Goal: Transaction & Acquisition: Purchase product/service

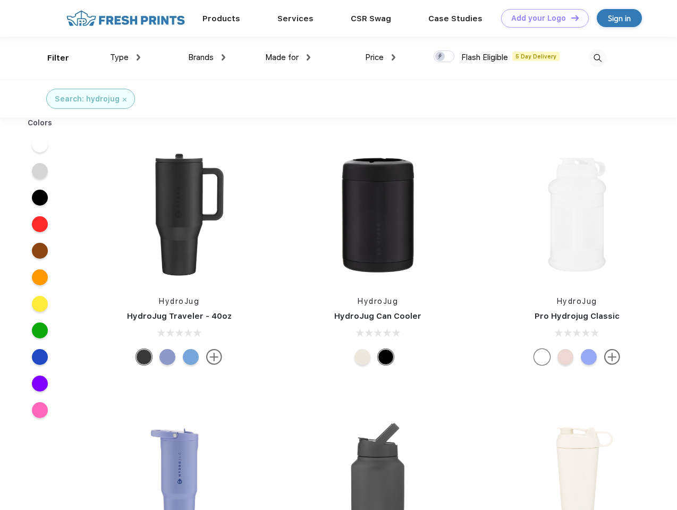
scroll to position [1, 0]
click at [541, 18] on link "Add your Logo Design Tool" at bounding box center [545, 18] width 88 height 19
click at [0, 0] on div "Design Tool" at bounding box center [0, 0] width 0 height 0
click at [570, 18] on link "Add your Logo Design Tool" at bounding box center [545, 18] width 88 height 19
click at [51, 58] on div "Filter" at bounding box center [58, 58] width 22 height 12
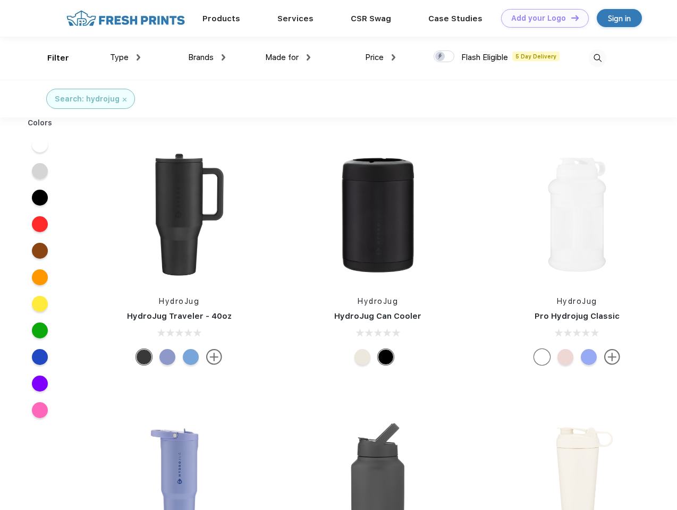
click at [125, 57] on span "Type" at bounding box center [119, 58] width 19 height 10
click at [207, 57] on span "Brands" at bounding box center [200, 58] width 25 height 10
click at [288, 57] on span "Made for" at bounding box center [281, 58] width 33 height 10
click at [380, 57] on span "Price" at bounding box center [374, 58] width 19 height 10
click at [444, 57] on div at bounding box center [443, 56] width 21 height 12
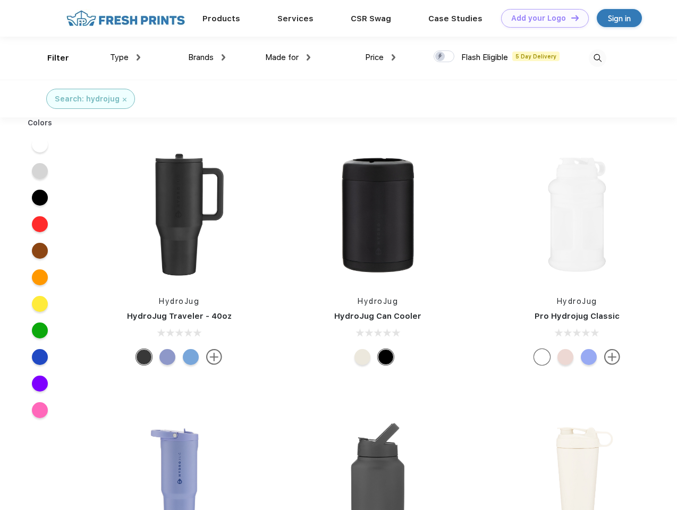
click at [440, 57] on input "checkbox" at bounding box center [436, 53] width 7 height 7
click at [597, 58] on img at bounding box center [598, 58] width 18 height 18
